Goal: Information Seeking & Learning: Learn about a topic

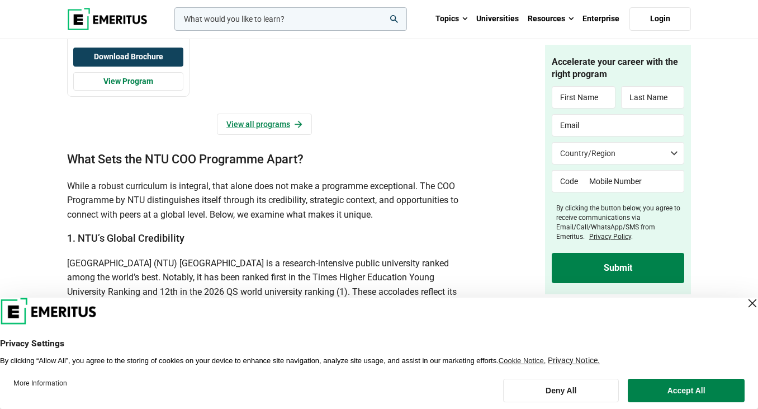
scroll to position [1228, 0]
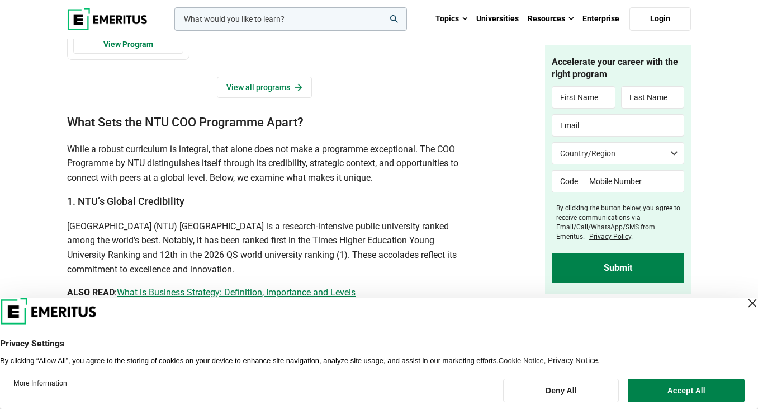
click at [744, 303] on div "Close Layer" at bounding box center [752, 303] width 16 height 16
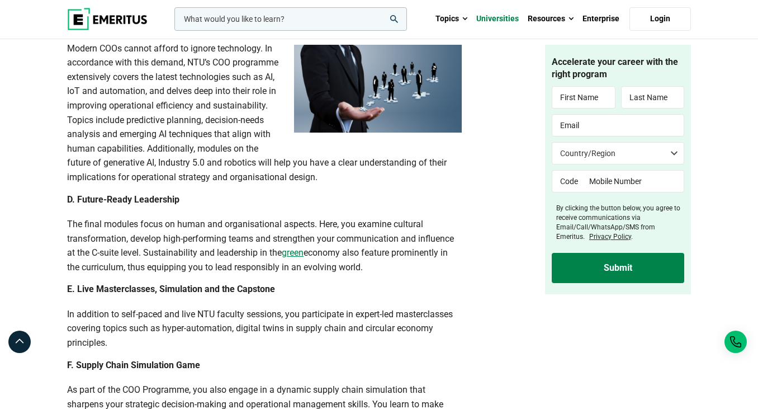
scroll to position [2279, 0]
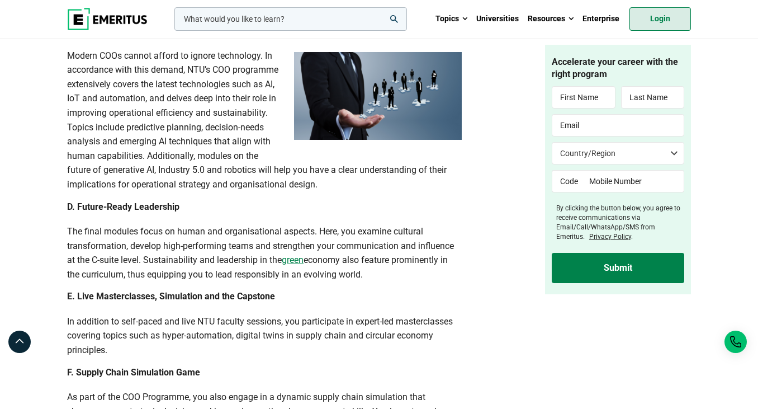
click at [656, 24] on link "Login" at bounding box center [659, 18] width 61 height 23
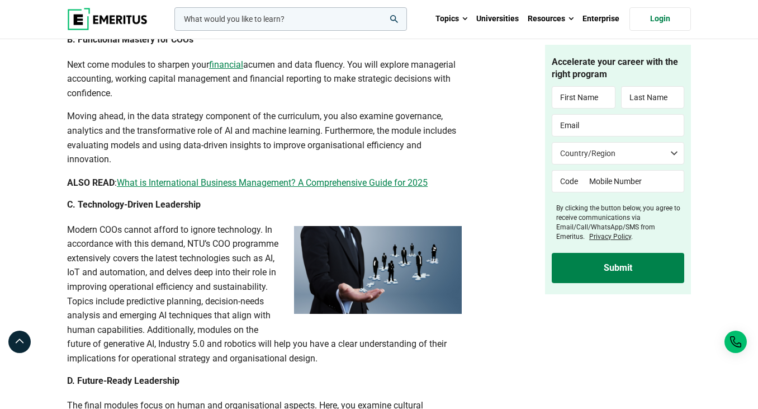
scroll to position [2037, 0]
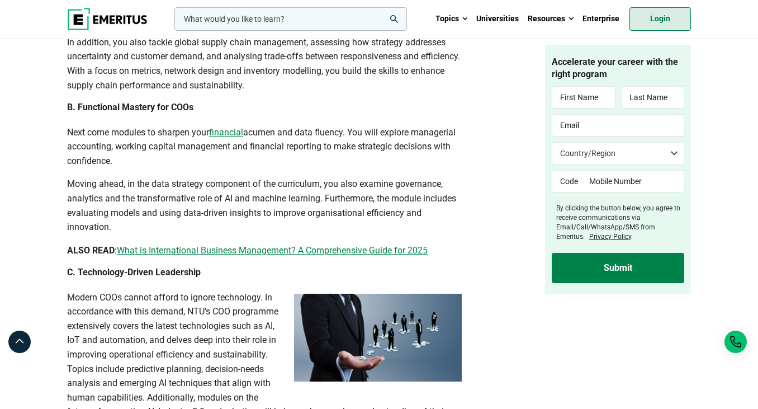
click at [657, 17] on link "Login" at bounding box center [659, 18] width 61 height 23
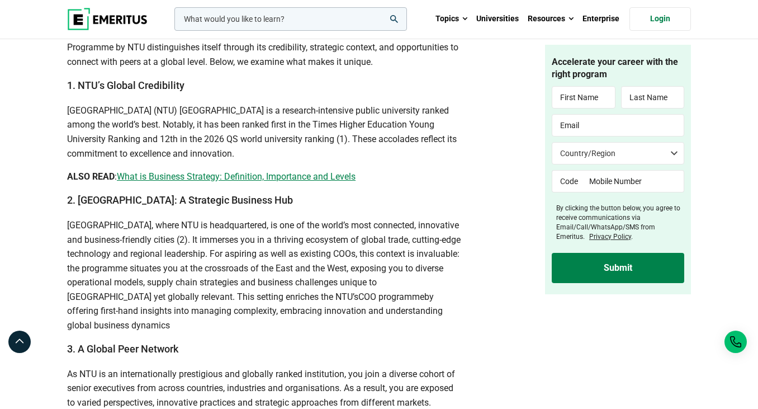
scroll to position [1360, 0]
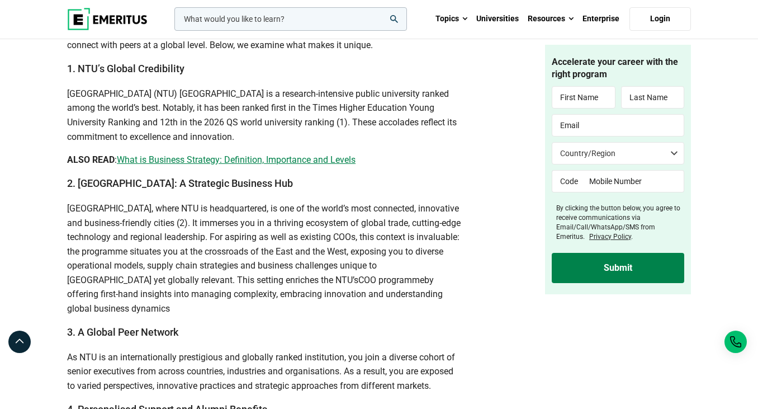
click at [311, 165] on span "What is Business Strategy: Definition, Importance and Levels" at bounding box center [236, 159] width 239 height 11
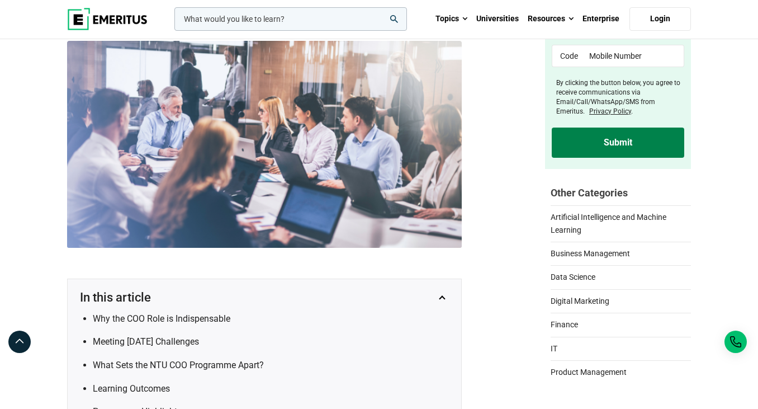
scroll to position [0, 0]
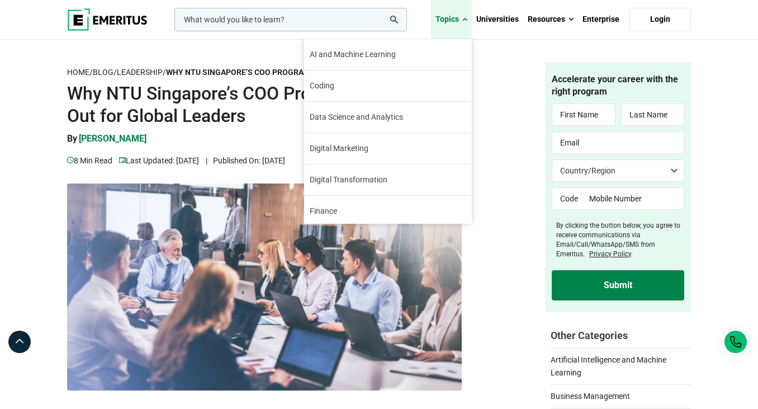
click at [464, 20] on span at bounding box center [464, 19] width 5 height 11
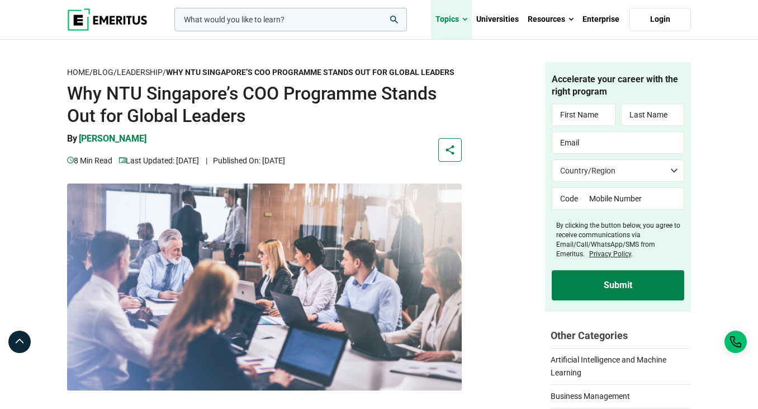
click at [464, 20] on span at bounding box center [464, 19] width 5 height 11
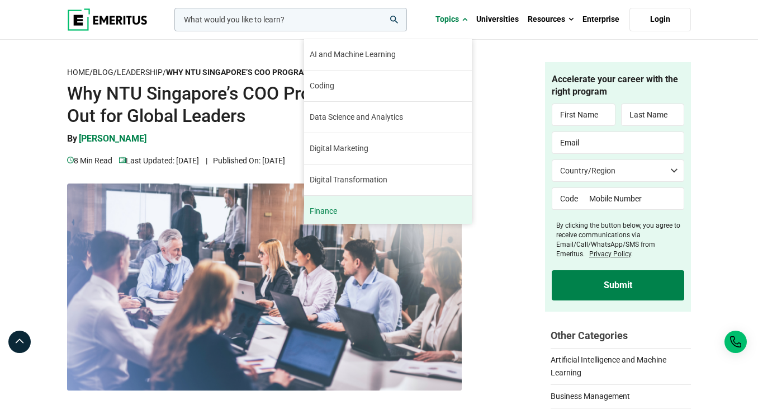
click at [316, 215] on span "Finance" at bounding box center [323, 211] width 27 height 12
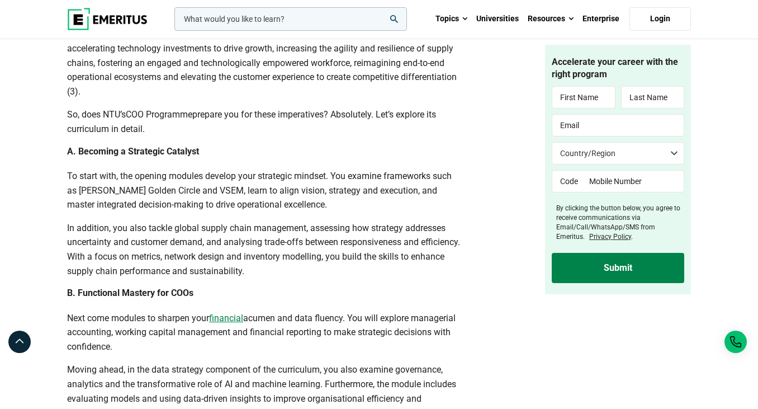
scroll to position [1854, 0]
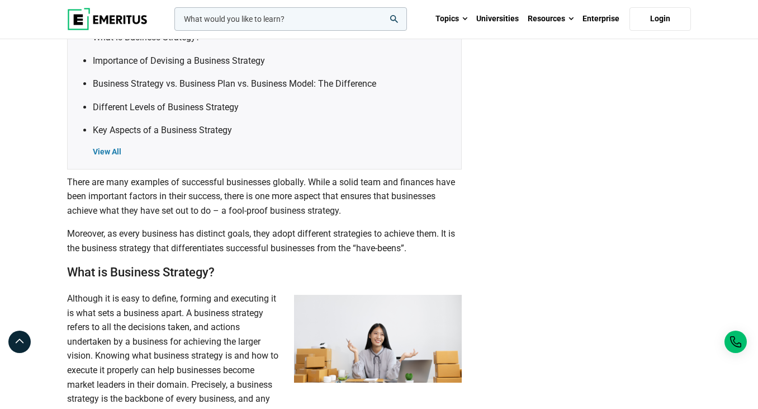
scroll to position [491, 0]
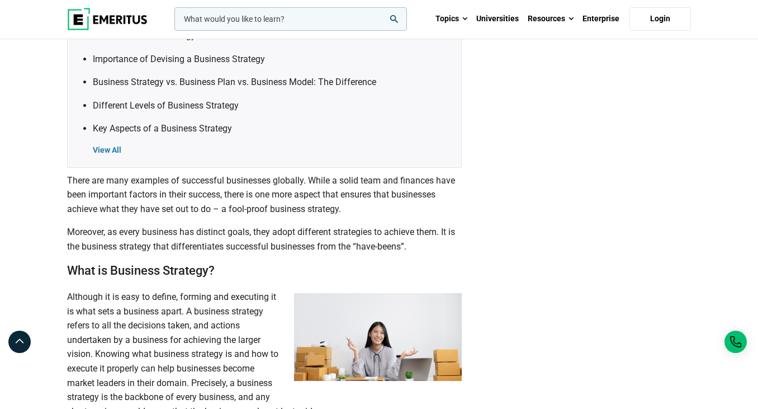
click at [115, 149] on div "View All" at bounding box center [271, 150] width 357 height 11
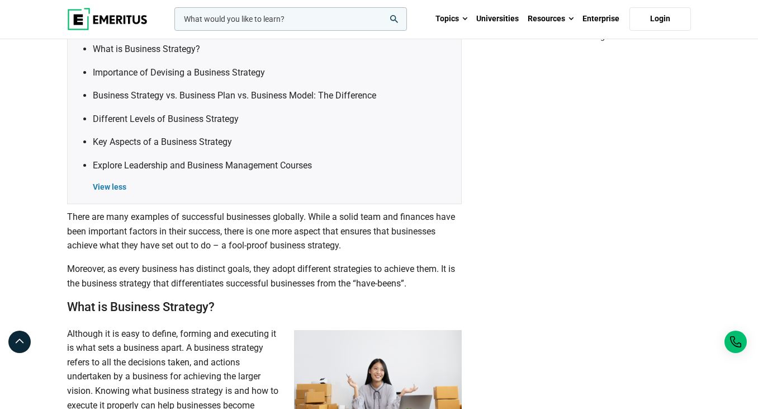
scroll to position [473, 0]
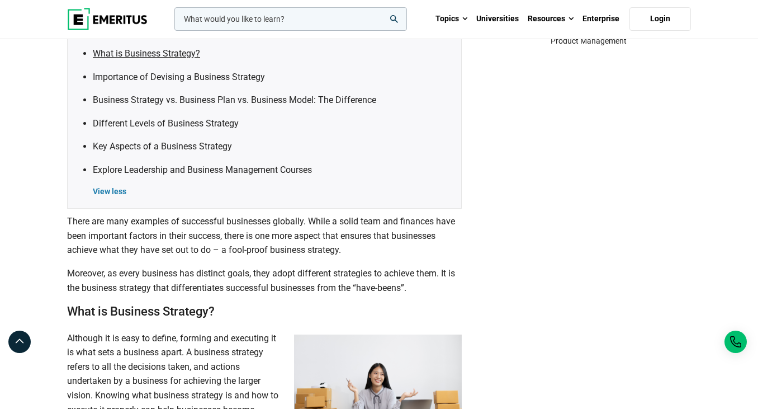
click at [170, 53] on link "What is Business Strategy?" at bounding box center [146, 53] width 107 height 11
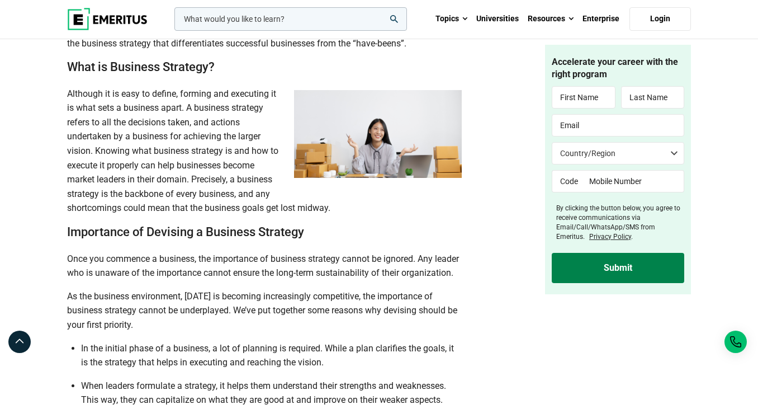
scroll to position [522, 0]
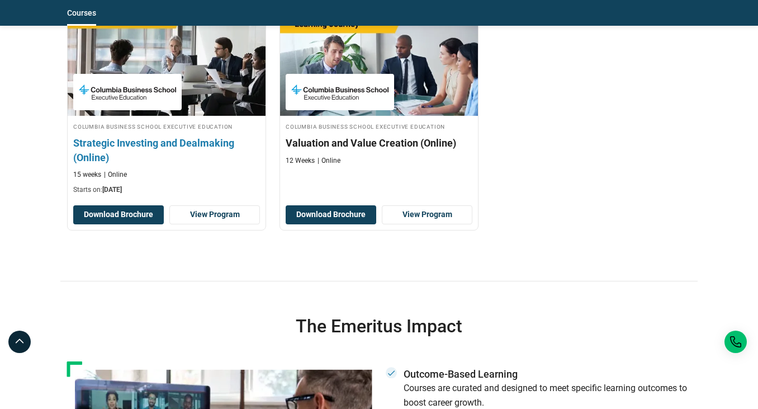
scroll to position [1700, 0]
